Goal: Register for event/course

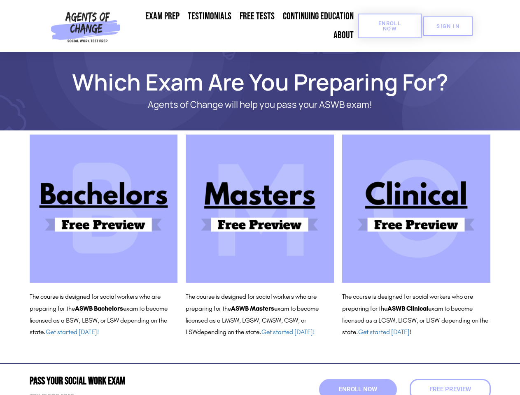
click at [389, 26] on span "Enroll Now" at bounding box center [389, 26] width 37 height 11
click at [448, 26] on span "SIGN IN" at bounding box center [447, 25] width 23 height 5
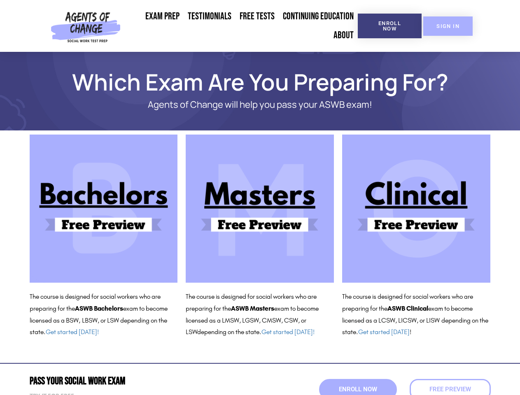
click at [448, 26] on span "SIGN IN" at bounding box center [447, 25] width 23 height 5
click at [358, 389] on span "Enroll Now" at bounding box center [358, 389] width 38 height 6
click at [358, 389] on span "Enroll Now" at bounding box center [358, 389] width 42 height 7
click at [450, 389] on span "Free Preview" at bounding box center [450, 389] width 42 height 6
click at [450, 389] on span "Free Preview" at bounding box center [450, 389] width 46 height 7
